Goal: Transaction & Acquisition: Register for event/course

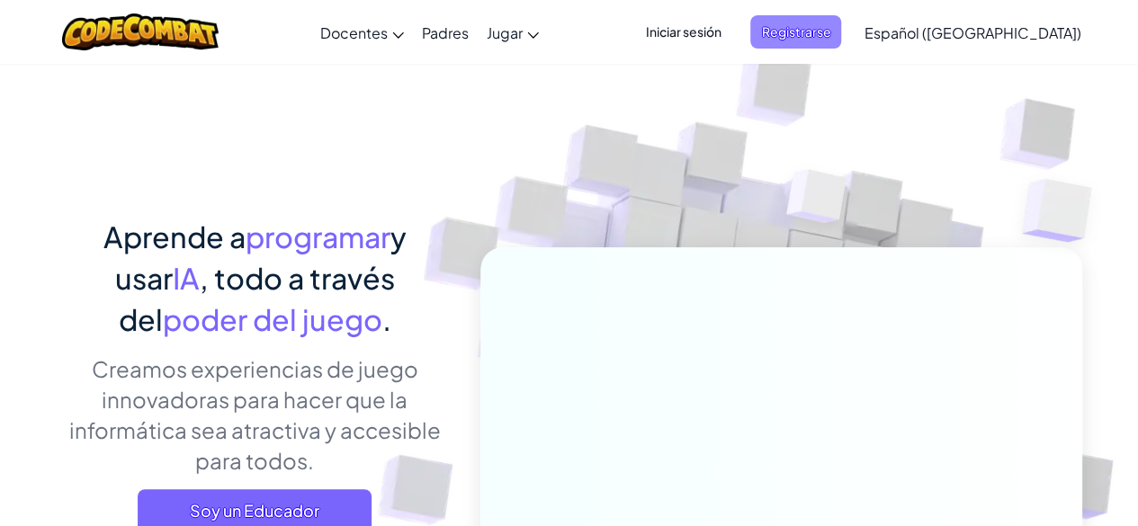
click at [817, 26] on span "Registrarse" at bounding box center [795, 31] width 91 height 33
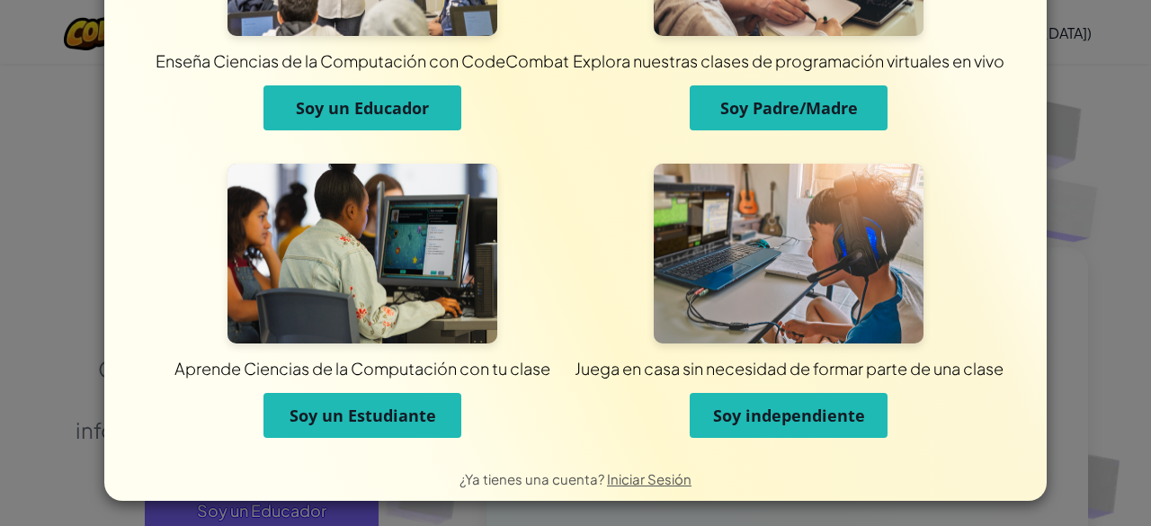
scroll to position [185, 0]
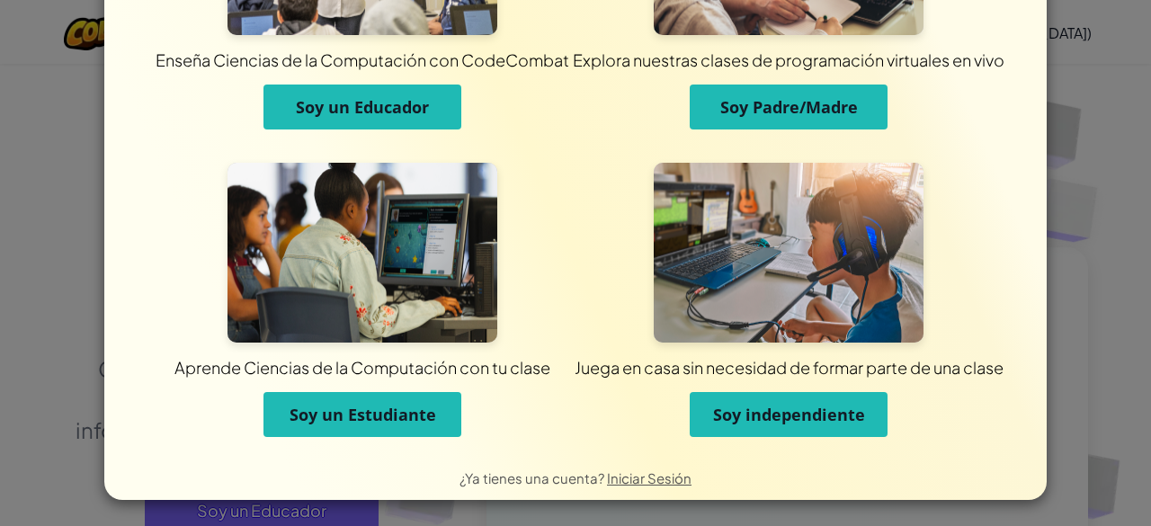
click at [329, 424] on span "Soy un Estudiante" at bounding box center [363, 415] width 147 height 22
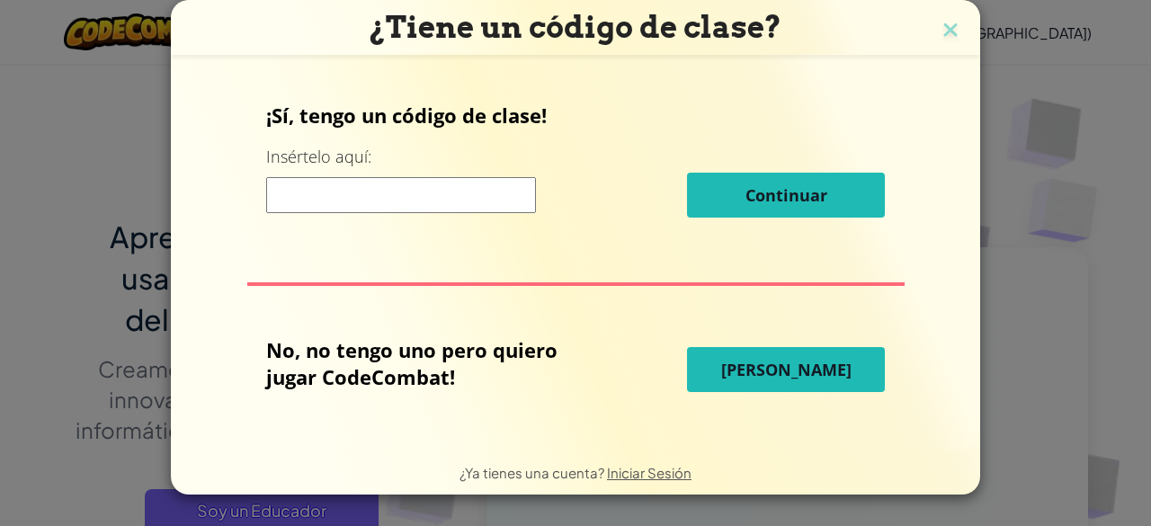
click at [472, 193] on input at bounding box center [401, 195] width 270 height 36
paste input "PathSmallJelly"
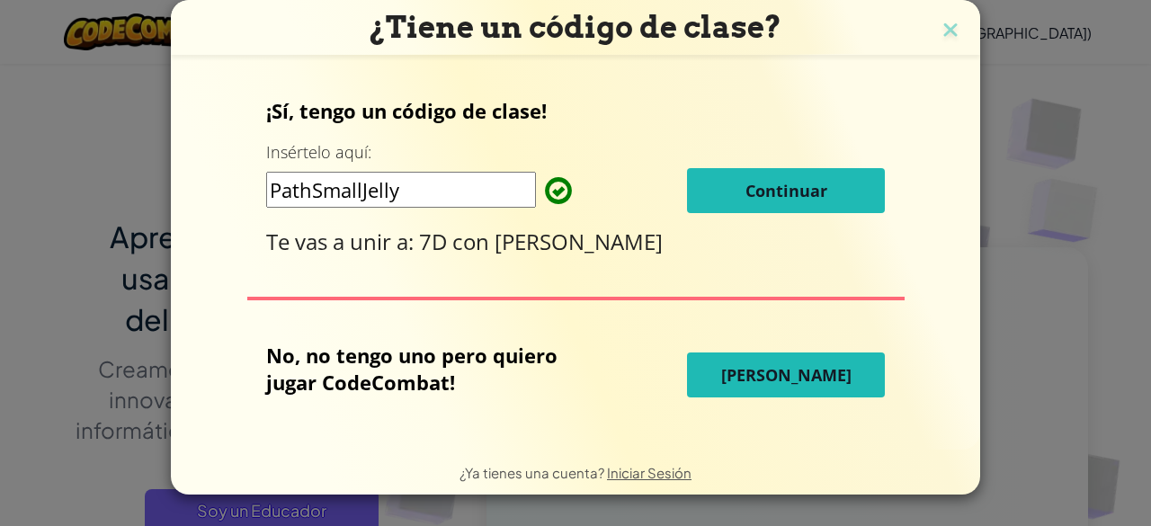
type input "PathSmallJelly"
click at [782, 186] on span "Continuar" at bounding box center [787, 191] width 82 height 22
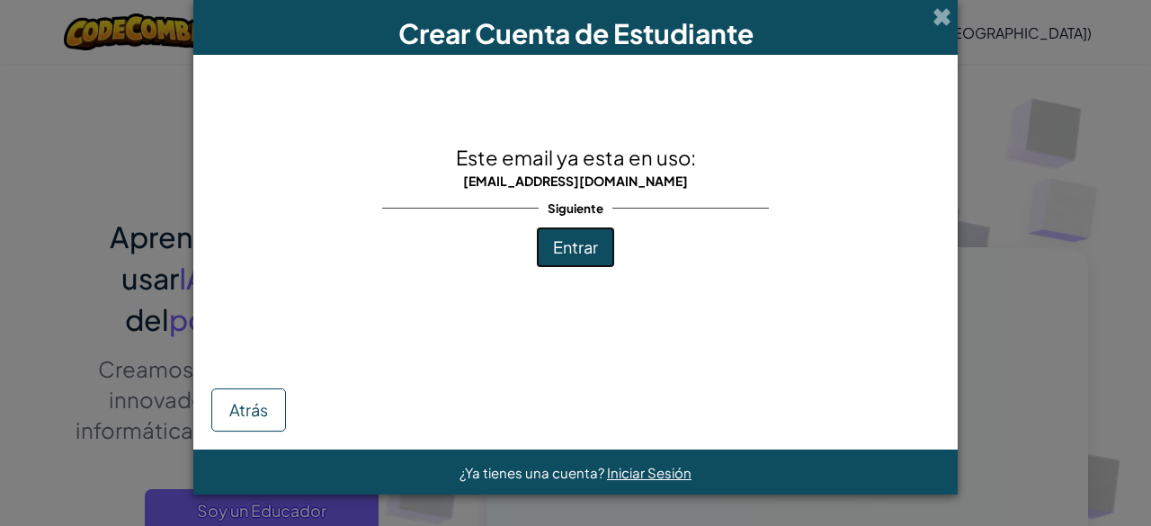
click at [561, 253] on span "Entrar" at bounding box center [575, 247] width 45 height 21
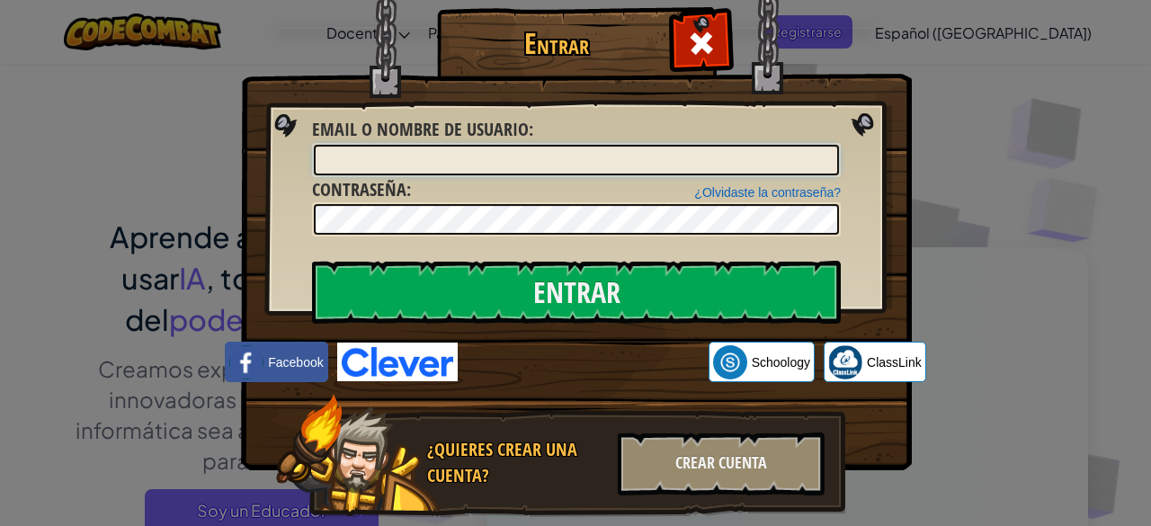
click at [416, 166] on input "Email o Nombre de usuario :" at bounding box center [576, 160] width 525 height 31
type input "[EMAIL_ADDRESS][DOMAIN_NAME]"
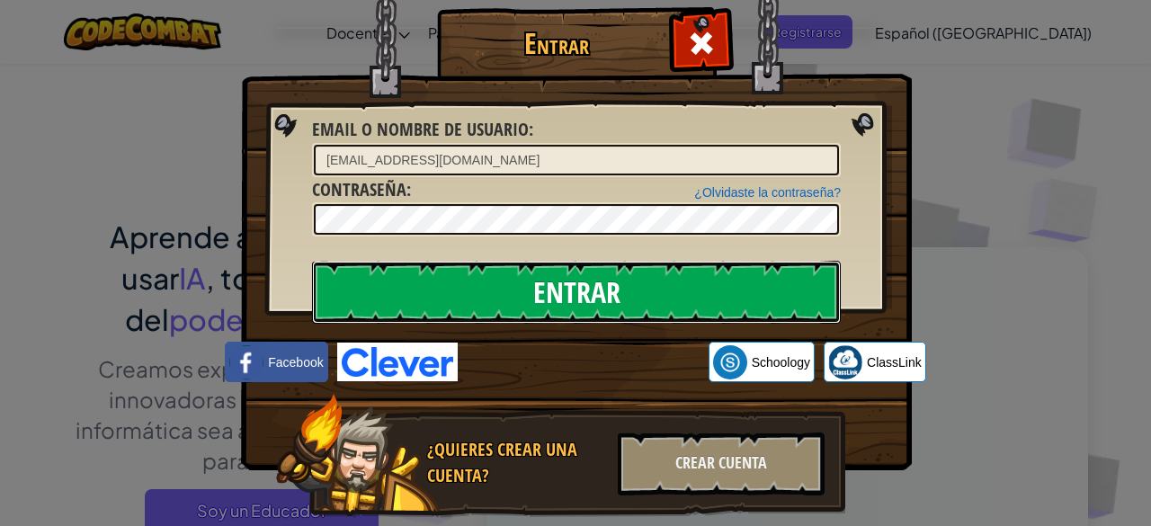
click at [567, 301] on input "Entrar" at bounding box center [576, 292] width 529 height 63
